Goal: Task Accomplishment & Management: Use online tool/utility

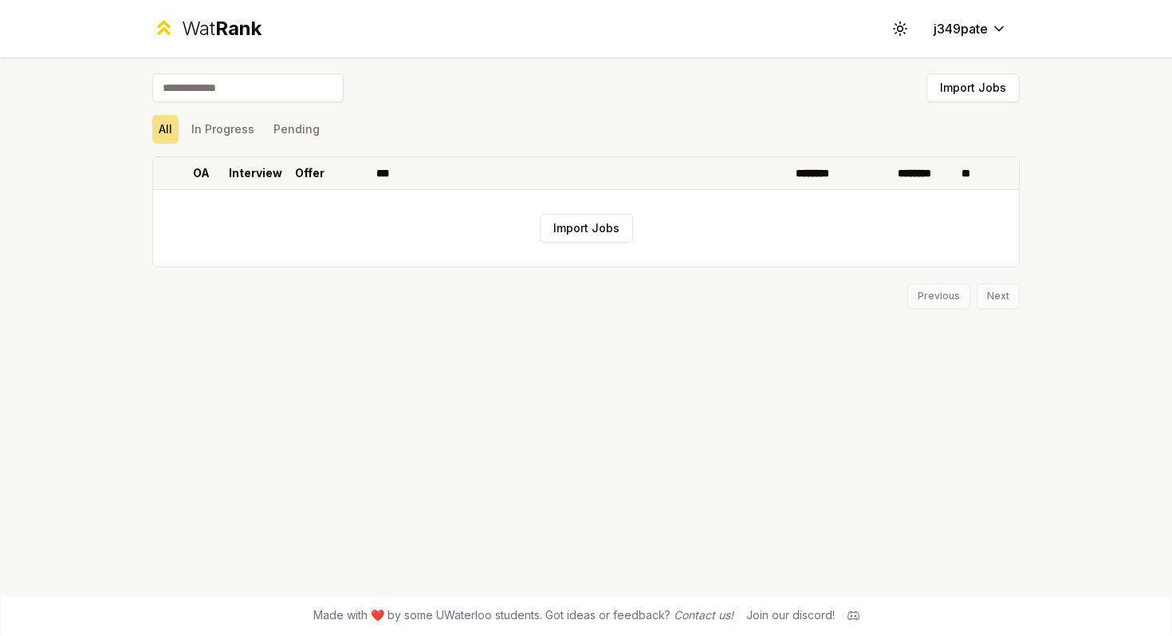
click at [323, 178] on p "Offer" at bounding box center [310, 173] width 30 height 16
click at [309, 169] on p "Offer" at bounding box center [302, 173] width 30 height 16
click at [293, 140] on button "Pending" at bounding box center [296, 129] width 59 height 29
click at [227, 132] on button "In Progress" at bounding box center [223, 129] width 76 height 29
click at [973, 18] on button "j349pate" at bounding box center [970, 28] width 99 height 29
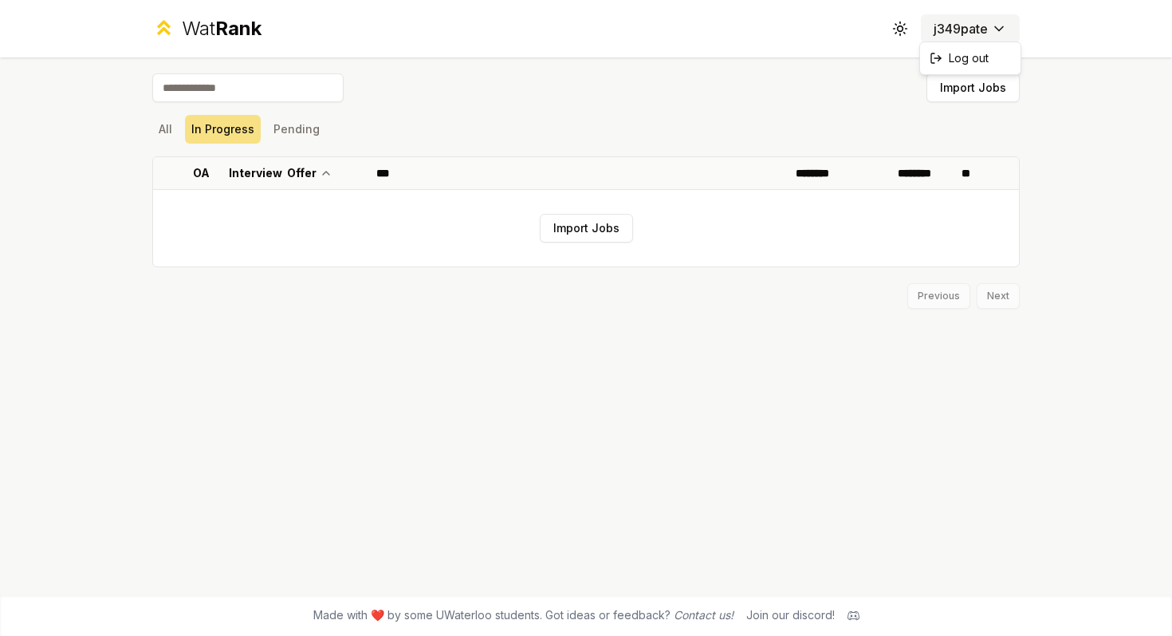
click at [986, 29] on html "Wat Rank Toggle theme j349pate Import Jobs All In Progress Pending OA Interview…" at bounding box center [586, 318] width 1172 height 636
click at [827, 77] on html "Wat Rank Toggle theme j349pate Import Jobs All In Progress Pending OA Interview…" at bounding box center [586, 318] width 1172 height 636
click at [893, 30] on icon at bounding box center [899, 28] width 15 height 15
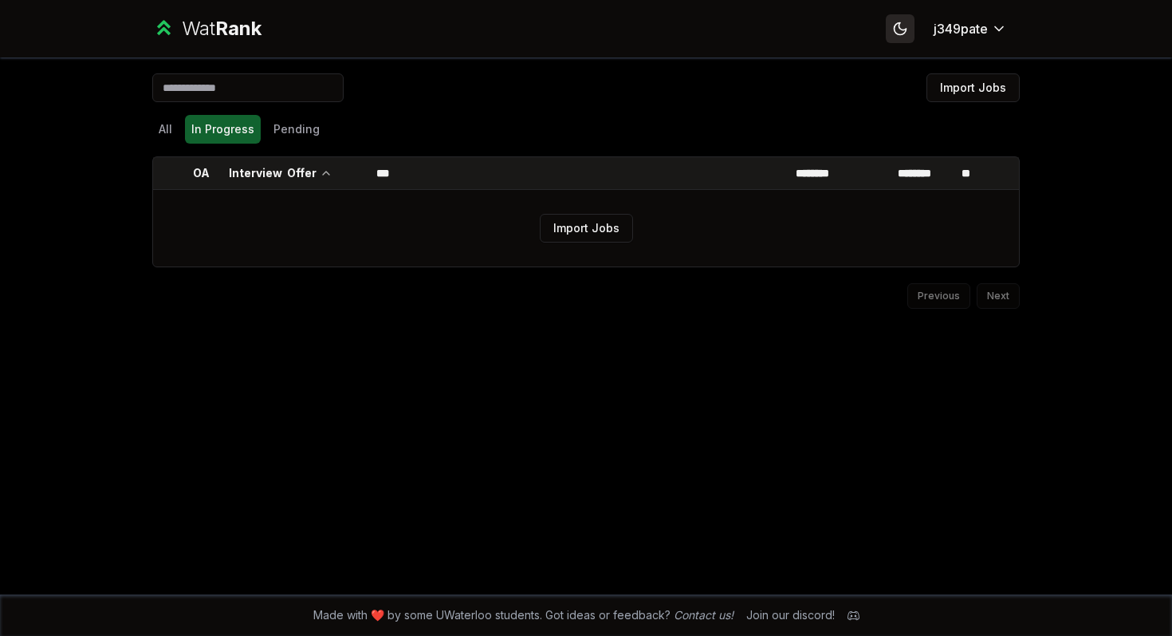
click at [893, 30] on icon at bounding box center [899, 28] width 15 height 15
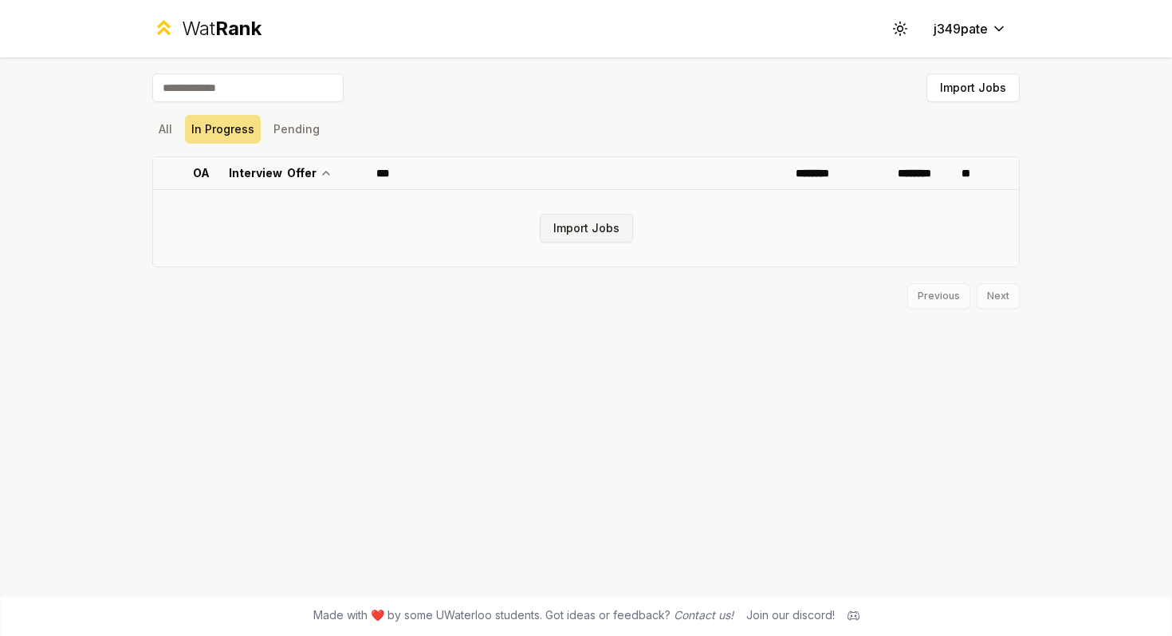
click at [585, 235] on button "Import Jobs" at bounding box center [586, 228] width 93 height 29
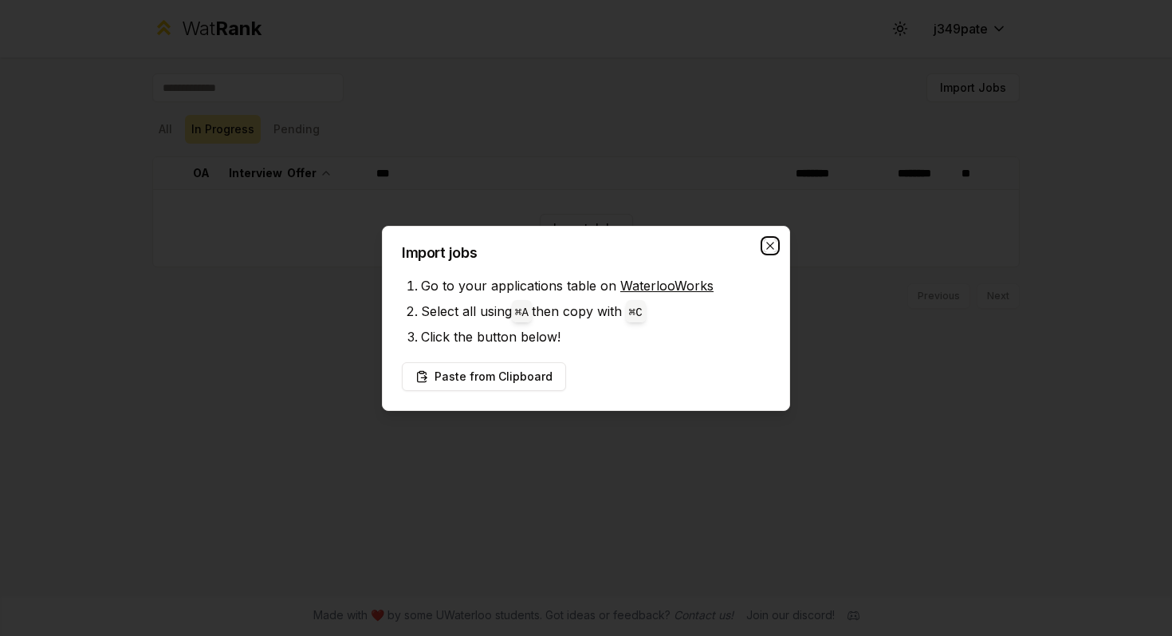
click at [766, 245] on icon "button" at bounding box center [770, 245] width 13 height 13
